Goal: Information Seeking & Learning: Find specific fact

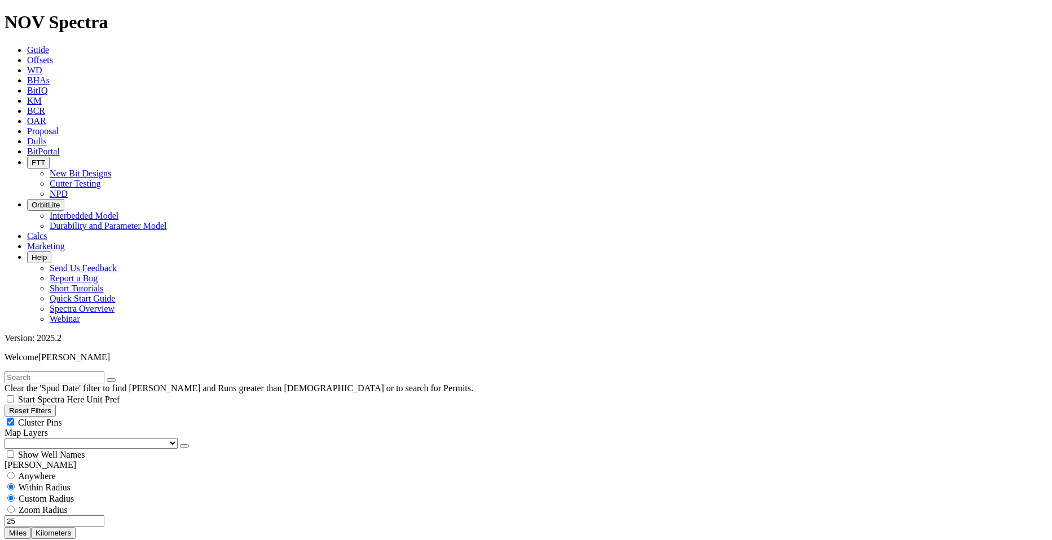
click at [68, 505] on span "Zoom Radius" at bounding box center [43, 510] width 49 height 10
radio input "false"
radio input "true"
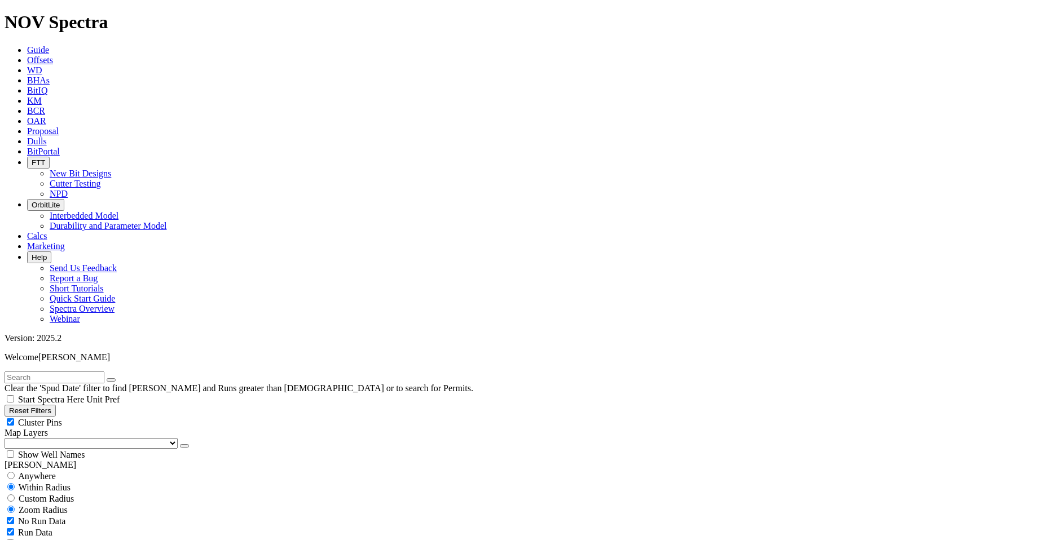
select select "9.875"
checkbox input "false"
select select "? number:9.875 ?"
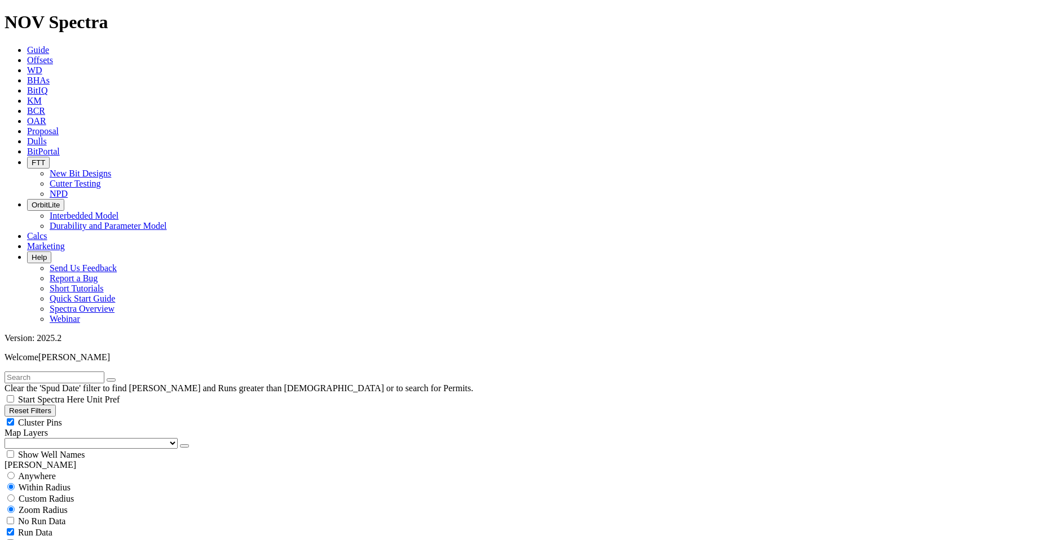
click at [45, 372] on input "text" at bounding box center [55, 378] width 100 height 12
type input "AI1"
click at [111, 380] on icon "button" at bounding box center [111, 380] width 0 height 0
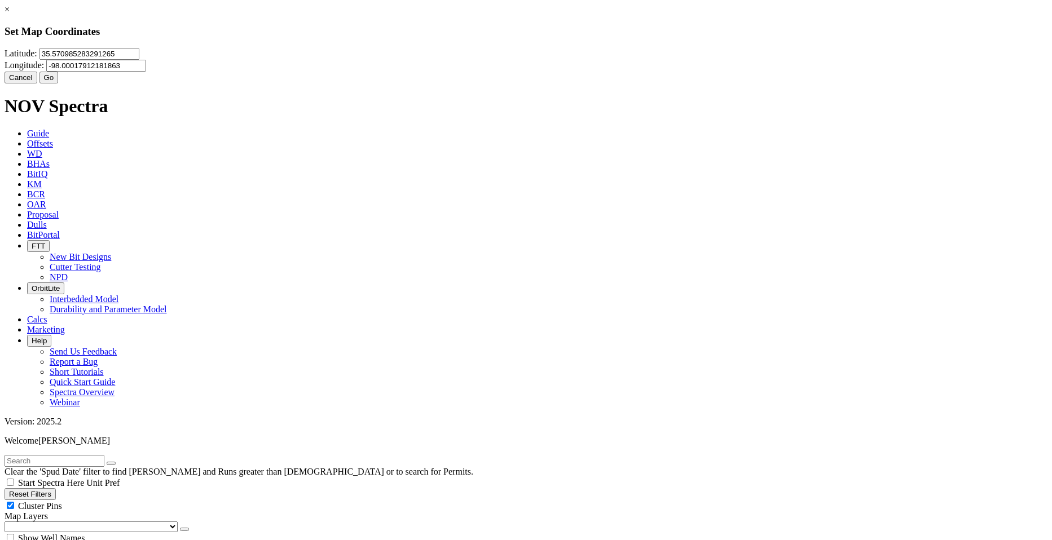
drag, startPoint x: 430, startPoint y: 67, endPoint x: 427, endPoint y: 72, distance: 5.8
click at [139, 60] on input "35.570985283291265" at bounding box center [89, 54] width 100 height 12
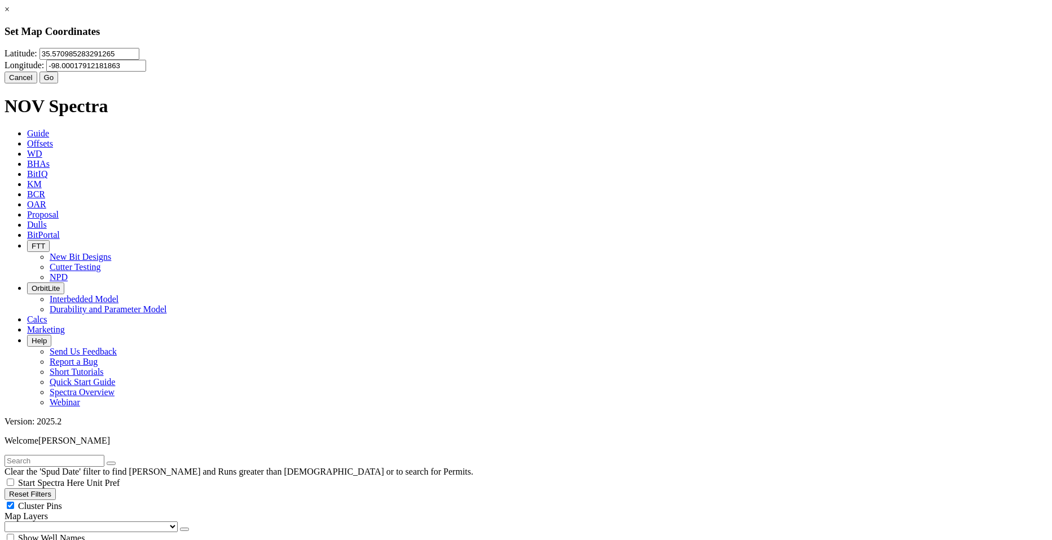
paste input "38727"
type input "35.538727"
click at [146, 72] on input "-98.00017912181863" at bounding box center [96, 66] width 100 height 12
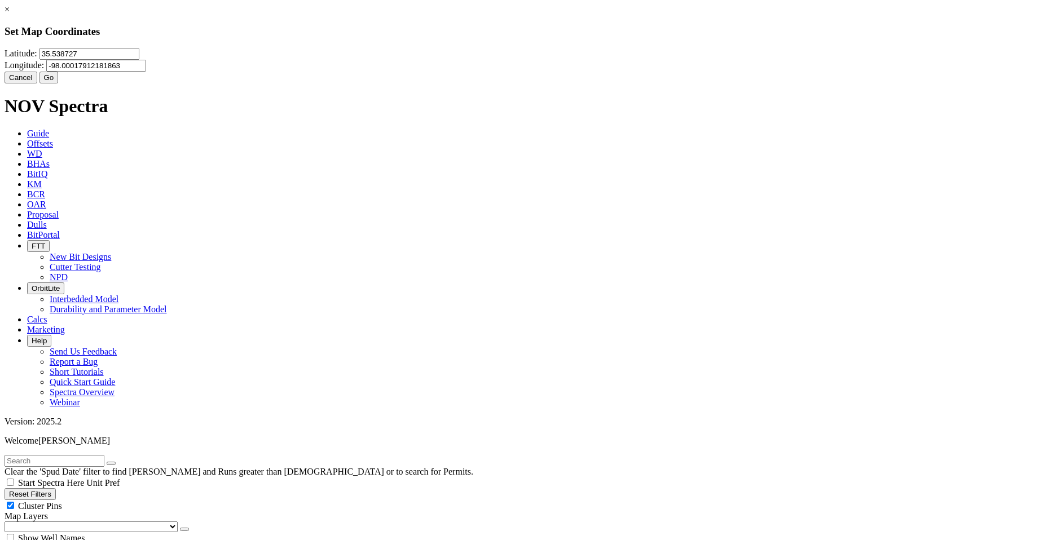
click at [146, 72] on input "-98.00017912181863" at bounding box center [96, 66] width 100 height 12
drag, startPoint x: 540, startPoint y: 72, endPoint x: 639, endPoint y: 76, distance: 99.9
click at [146, 72] on input "-98.00017912181863" at bounding box center [96, 66] width 100 height 12
paste input "9.7987335"
type input "-99.7987335"
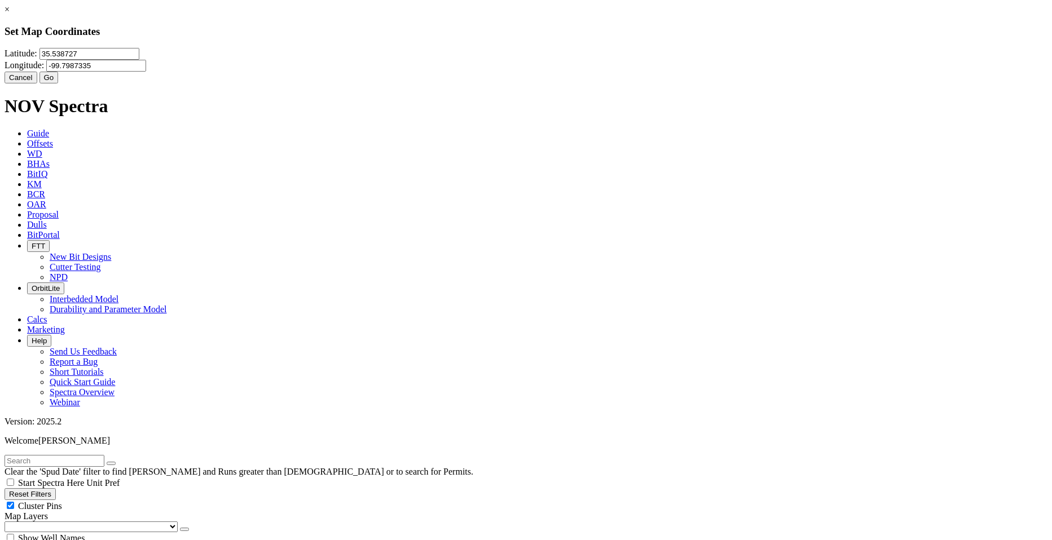
click at [59, 83] on button "Go" at bounding box center [48, 78] width 19 height 12
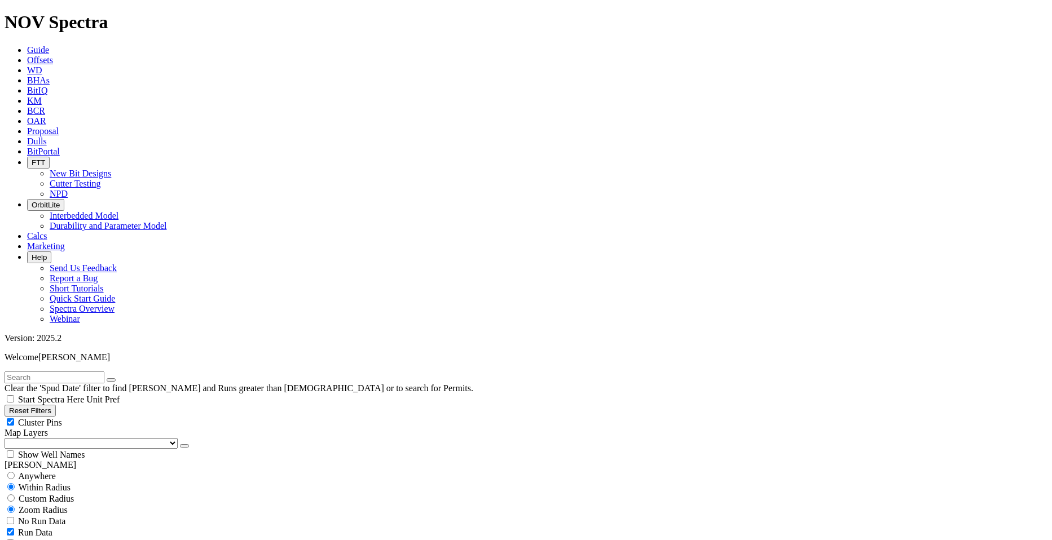
click at [65, 494] on span "Custom Radius" at bounding box center [46, 499] width 55 height 10
radio input "true"
radio input "false"
click at [87, 515] on input "number" at bounding box center [55, 521] width 100 height 12
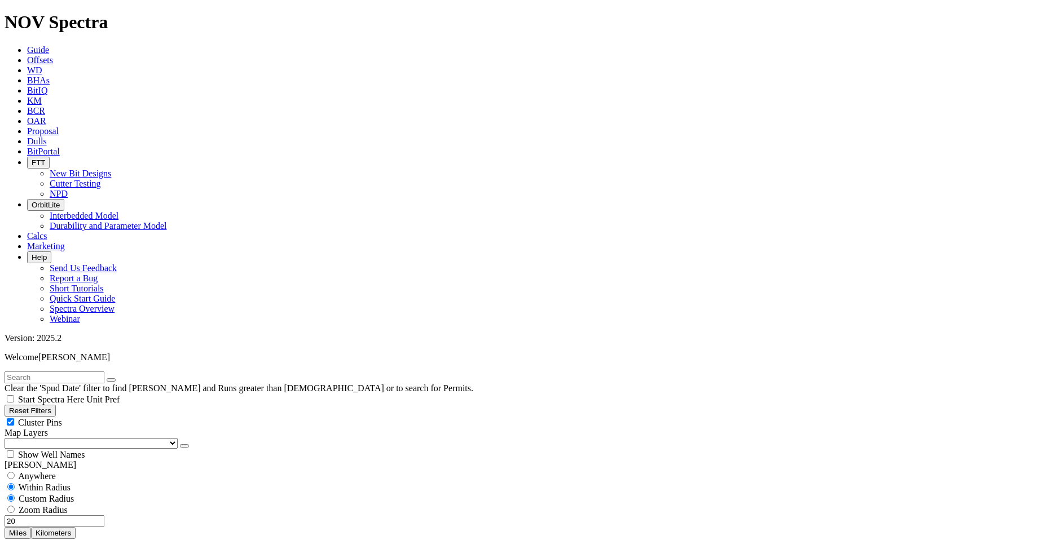
type input "20"
select select "8.75"
